Goal: Transaction & Acquisition: Purchase product/service

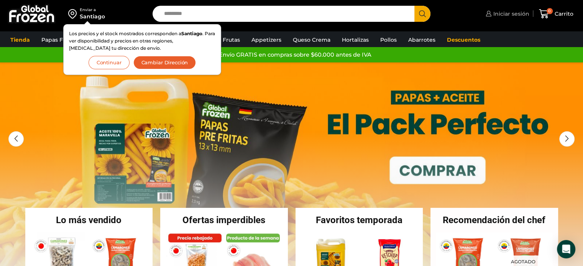
click at [504, 12] on span "Iniciar sesión" at bounding box center [510, 14] width 38 height 8
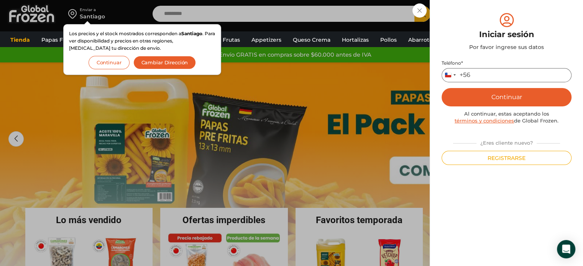
click at [485, 81] on input "Teléfono *" at bounding box center [506, 75] width 130 height 14
type input "*********"
click at [496, 100] on button "Continuar" at bounding box center [506, 97] width 130 height 18
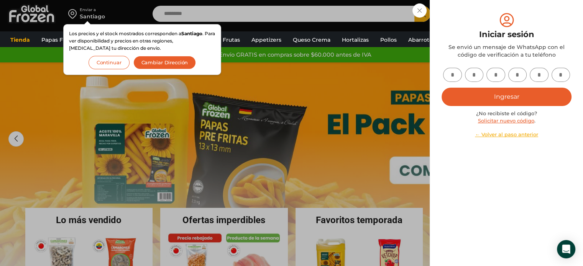
click at [451, 75] on input "text" at bounding box center [452, 75] width 19 height 14
type input "*"
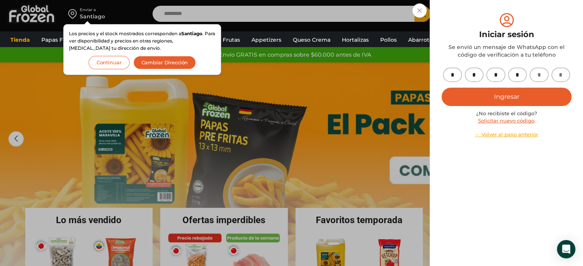
type input "*"
click at [526, 92] on button "Ingresar" at bounding box center [506, 97] width 130 height 18
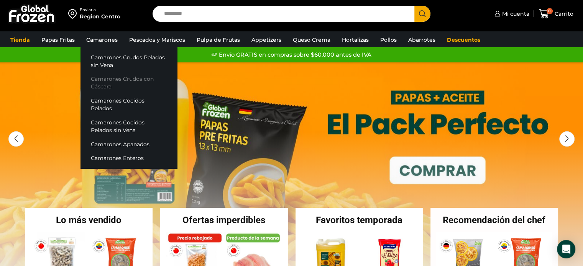
click at [110, 75] on link "Camarones Crudos con Cáscara" at bounding box center [128, 83] width 97 height 22
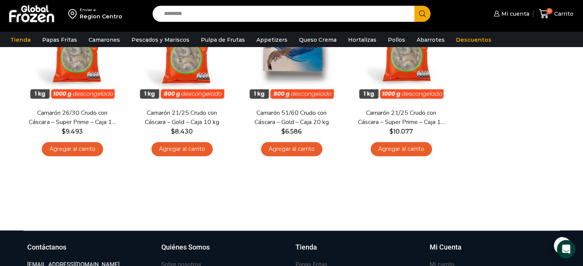
scroll to position [213, 0]
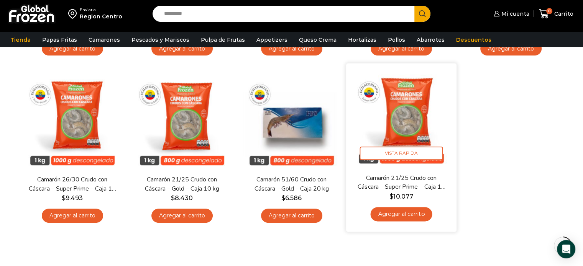
click at [418, 123] on img at bounding box center [401, 118] width 99 height 99
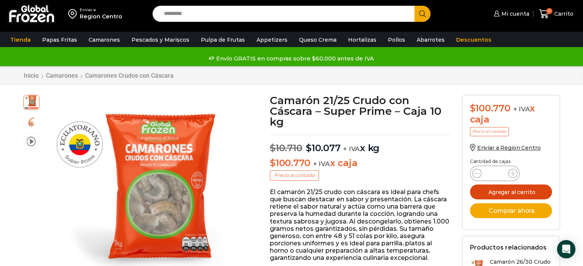
click at [536, 191] on button "Agregar al carrito" at bounding box center [511, 192] width 82 height 15
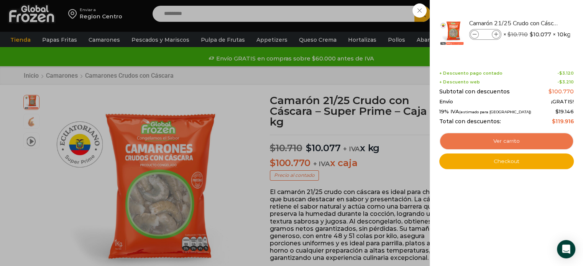
click at [506, 137] on link "Ver carrito" at bounding box center [506, 142] width 134 height 18
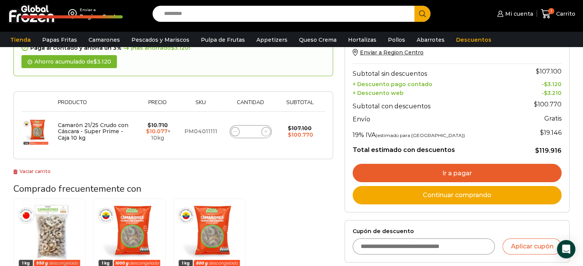
scroll to position [159, 0]
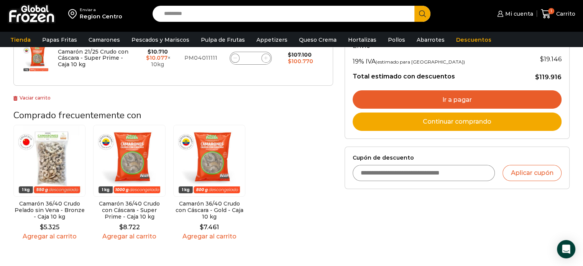
click at [435, 98] on link "Ir a pagar" at bounding box center [456, 99] width 209 height 18
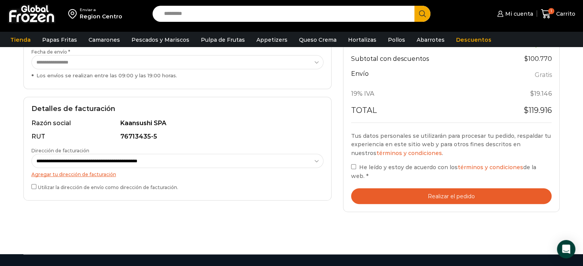
scroll to position [235, 0]
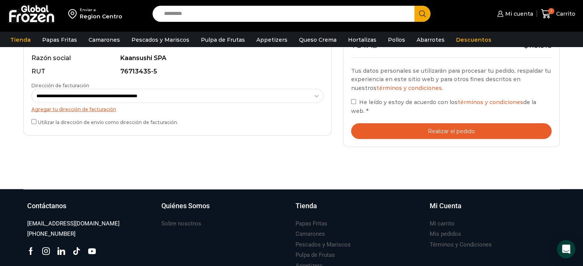
click at [351, 105] on label "He leído y estoy de acuerdo con los términos y condiciones de la web. *" at bounding box center [451, 107] width 201 height 18
click at [441, 125] on button "Realizar el pedido" at bounding box center [451, 131] width 201 height 16
